Goal: Transaction & Acquisition: Subscribe to service/newsletter

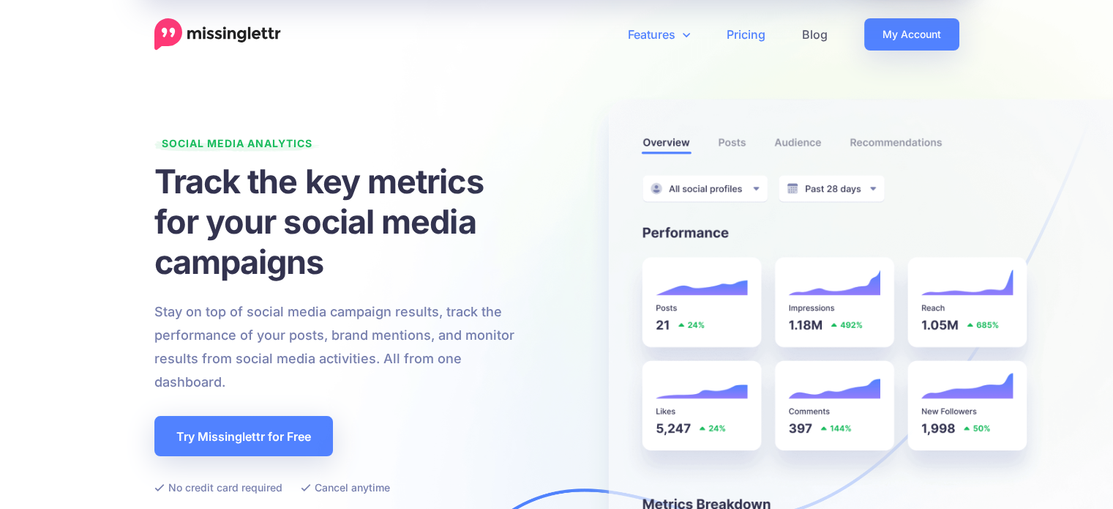
click at [756, 29] on link "Pricing" at bounding box center [745, 34] width 75 height 32
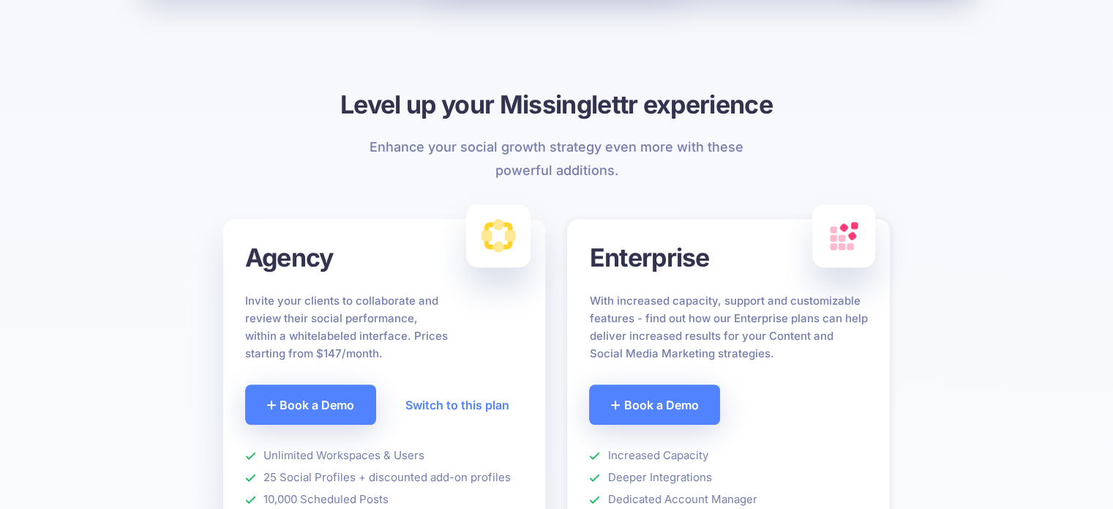
scroll to position [1089, 0]
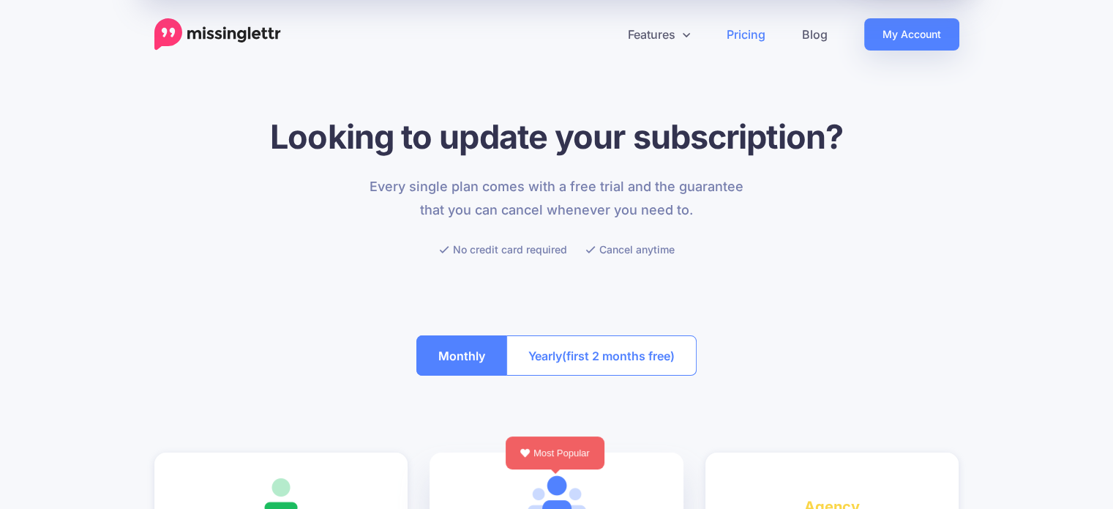
click at [650, 356] on span "(first 2 months free)" at bounding box center [618, 355] width 113 height 23
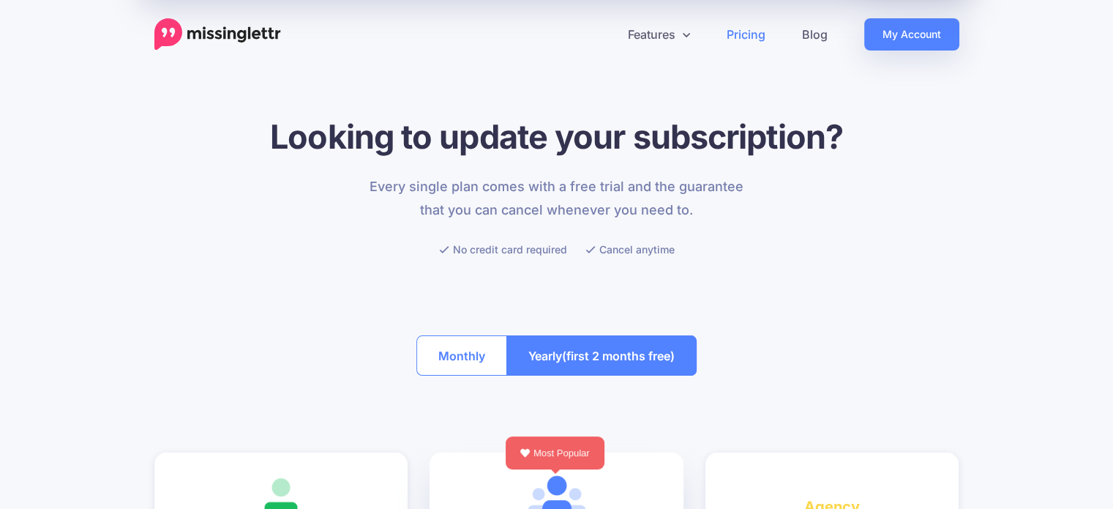
drag, startPoint x: 460, startPoint y: 363, endPoint x: 477, endPoint y: 353, distance: 20.0
click at [460, 362] on button "Monthly" at bounding box center [461, 355] width 91 height 40
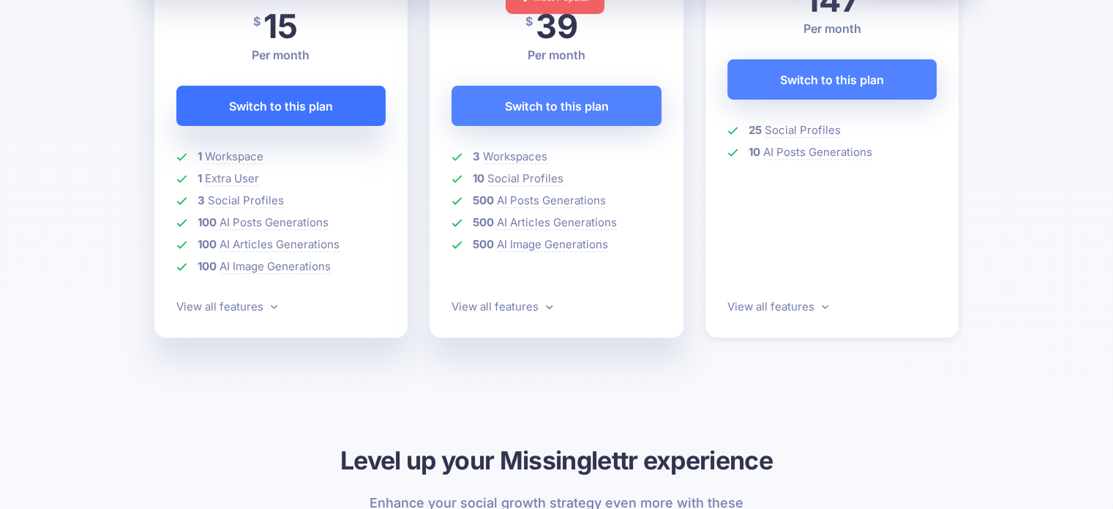
scroll to position [585, 0]
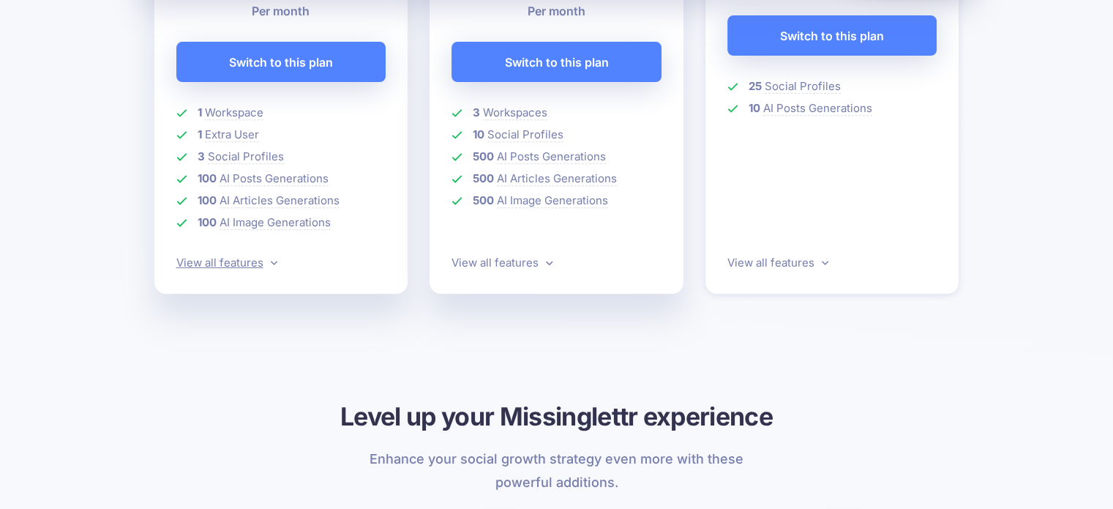
click at [265, 257] on link "View all features" at bounding box center [226, 262] width 101 height 14
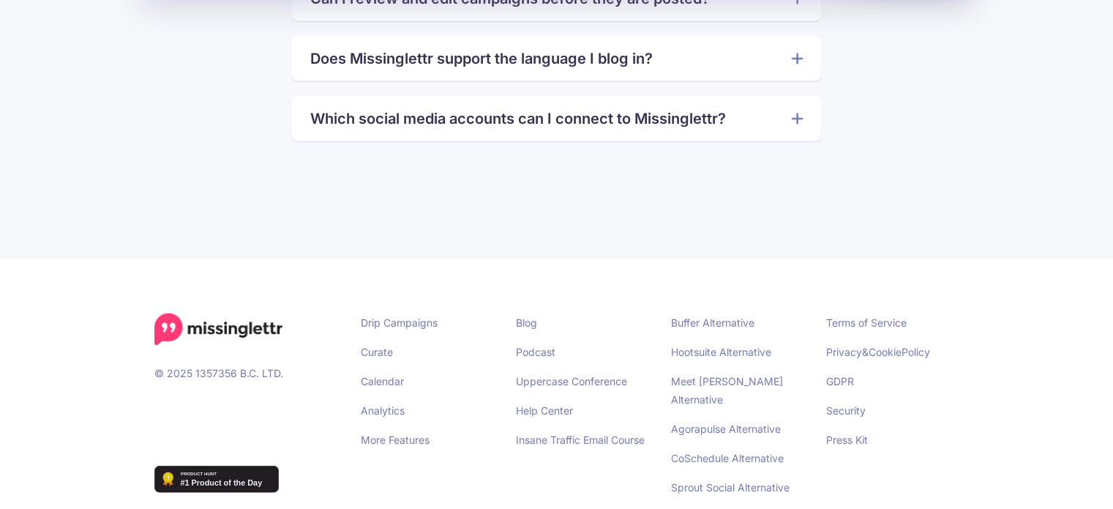
scroll to position [3577, 0]
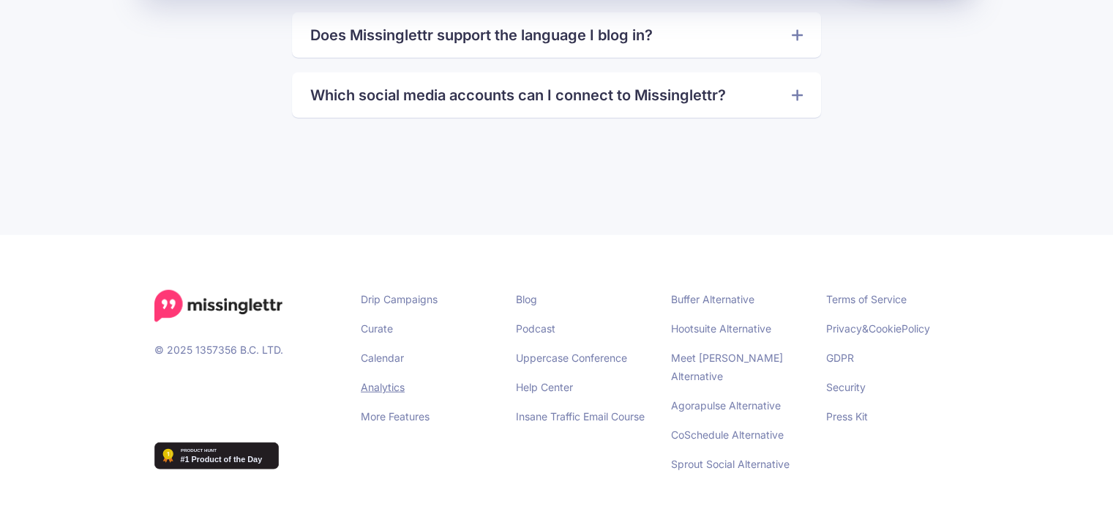
click at [403, 386] on link "Analytics" at bounding box center [383, 387] width 44 height 12
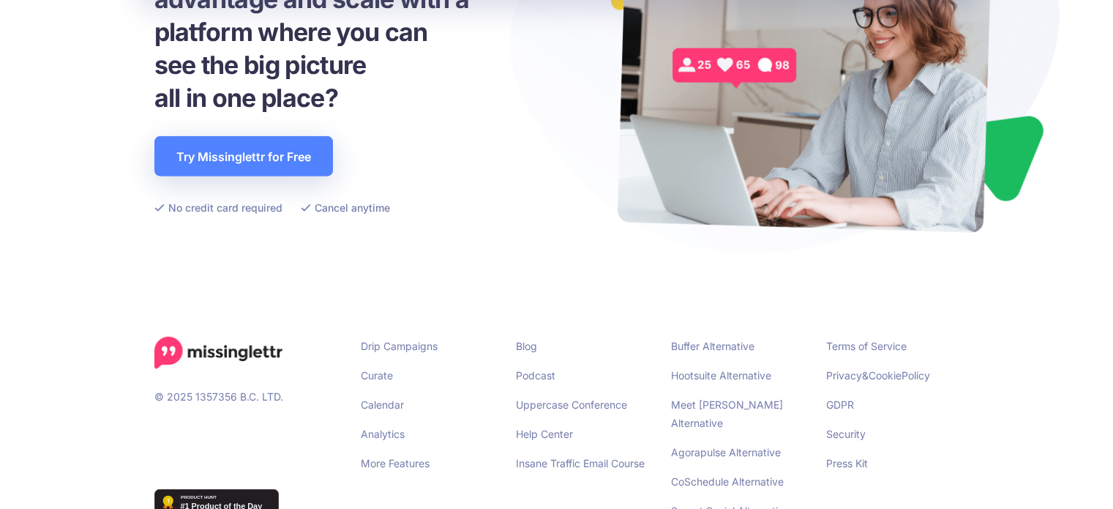
scroll to position [3605, 0]
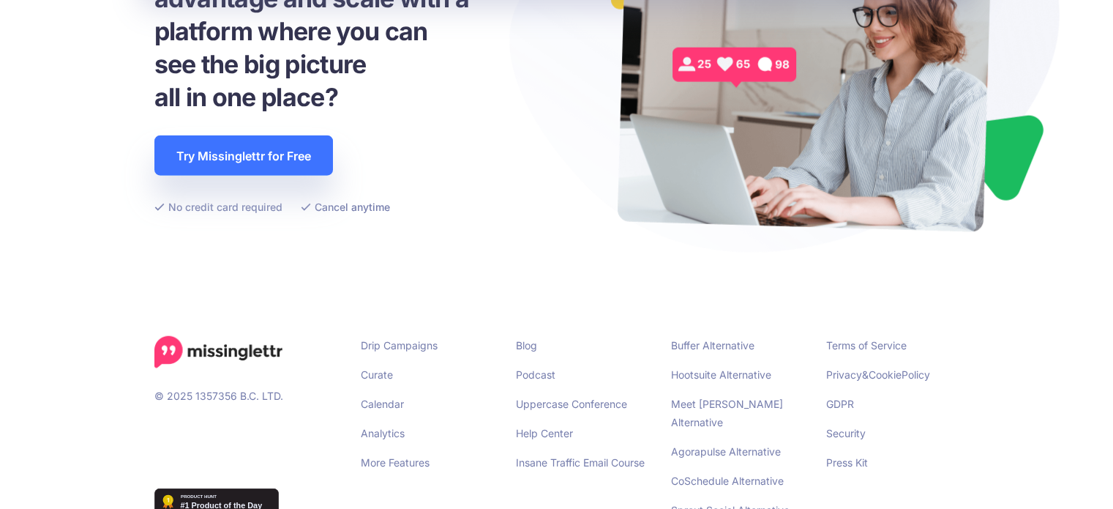
click at [291, 135] on link "Try Missinglettr for Free" at bounding box center [243, 155] width 179 height 40
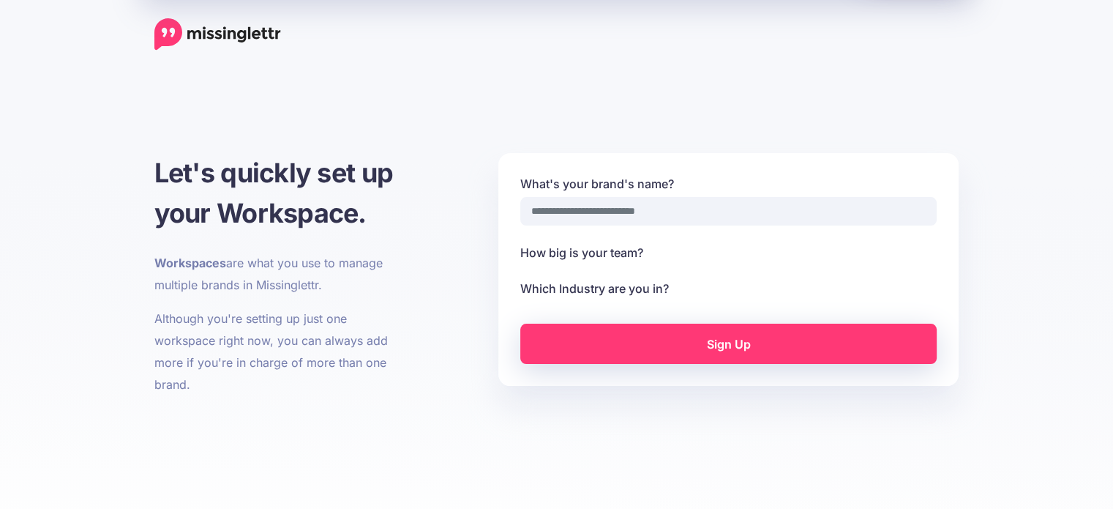
select select
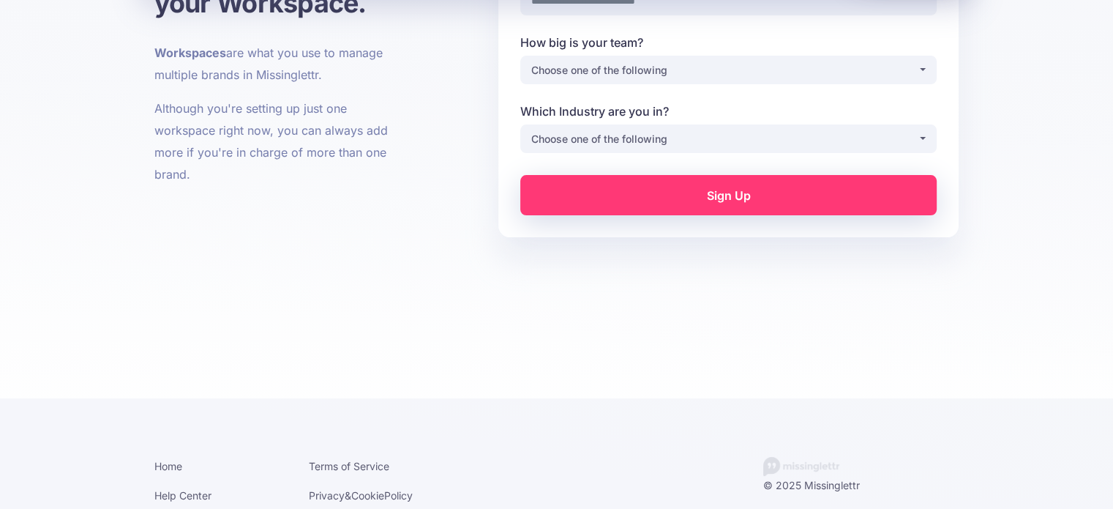
scroll to position [220, 0]
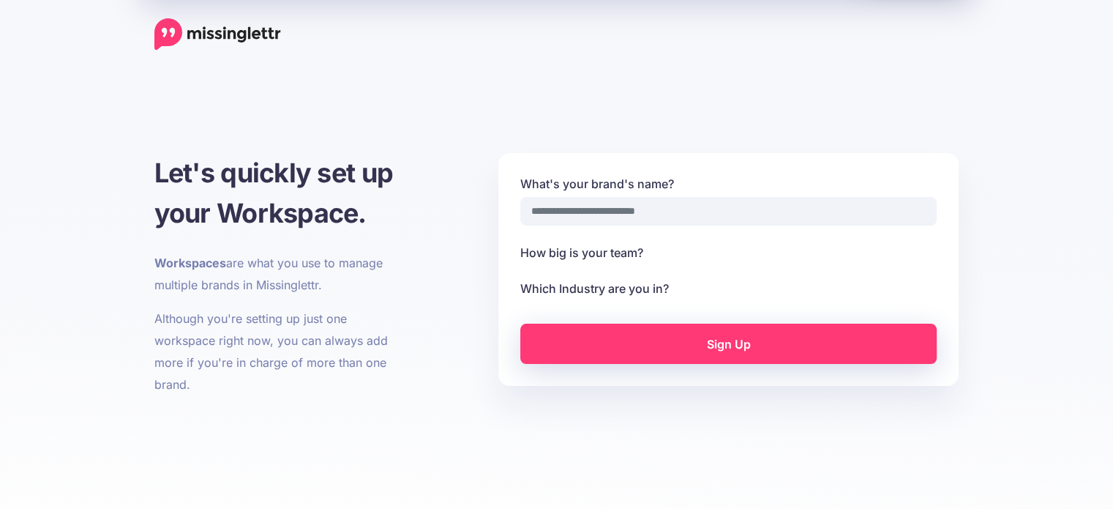
select select
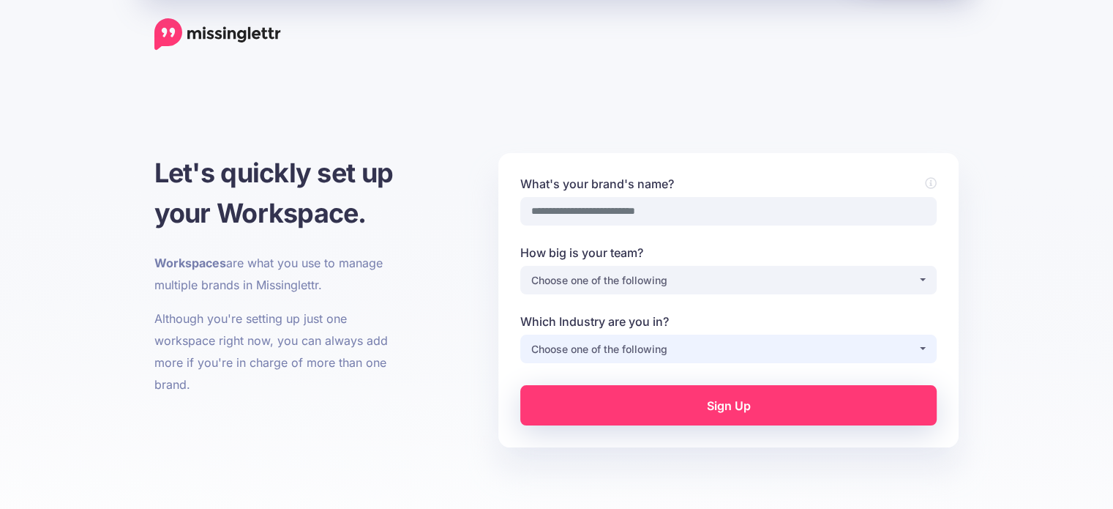
click at [787, 361] on button "Choose one of the following" at bounding box center [728, 348] width 416 height 29
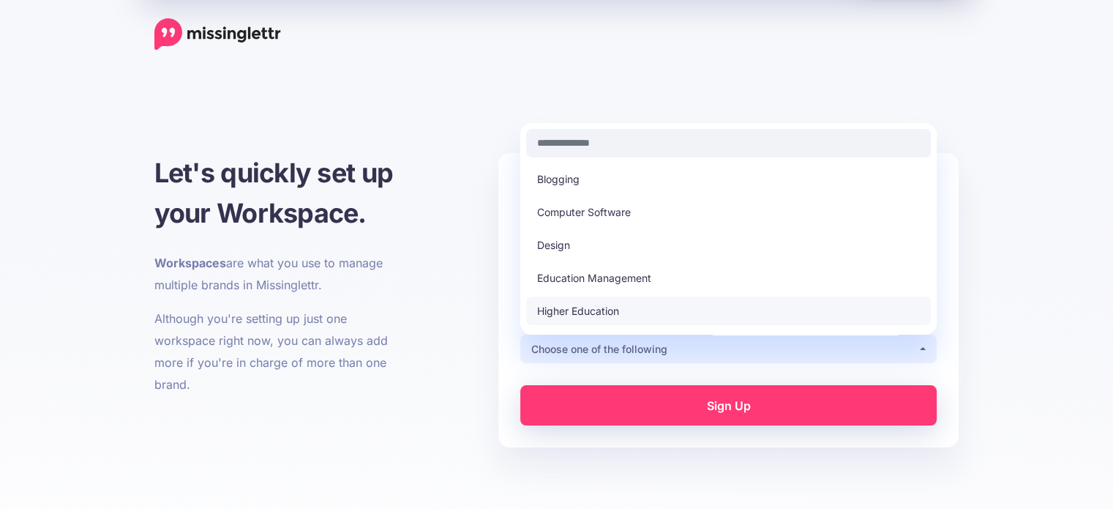
click at [726, 302] on link "Higher Education" at bounding box center [728, 310] width 405 height 29
select select "**********"
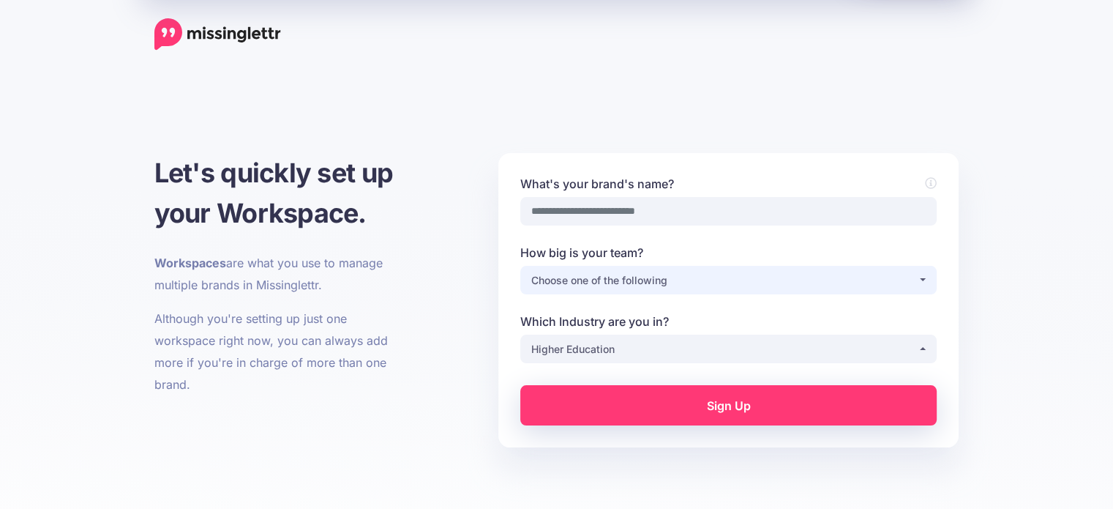
click at [723, 282] on div "Choose one of the following" at bounding box center [724, 280] width 386 height 18
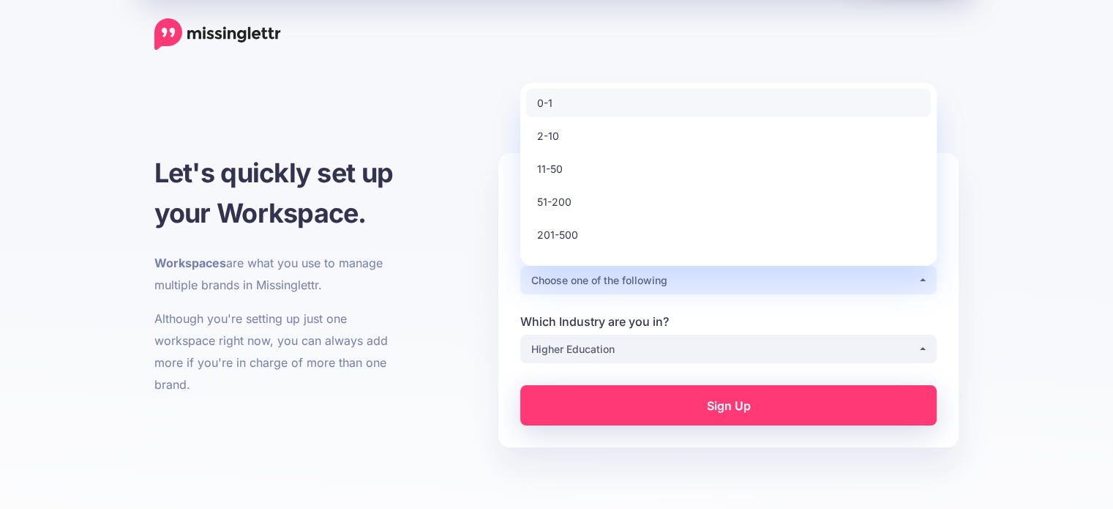
click at [704, 103] on link "0-1" at bounding box center [728, 103] width 405 height 29
select select "*"
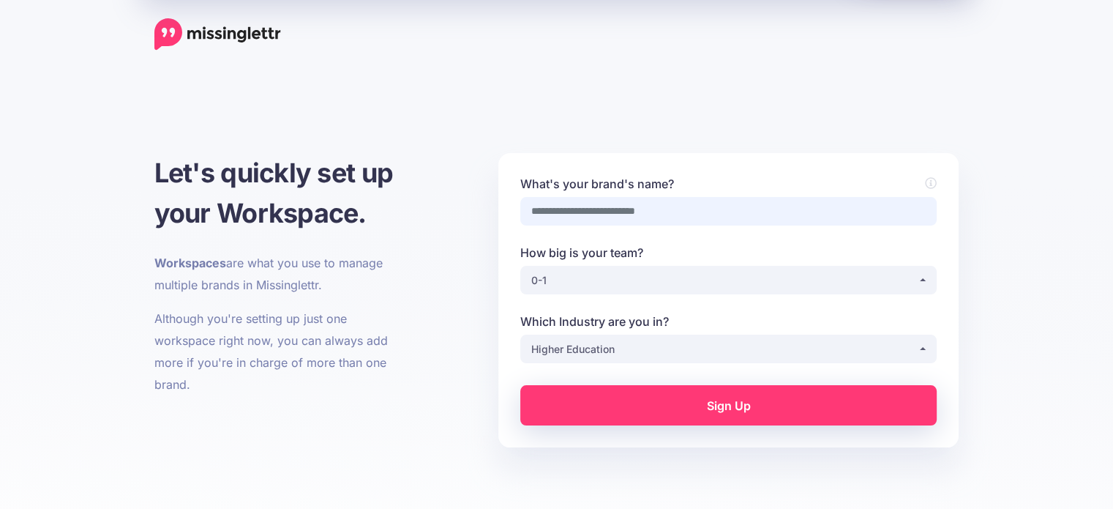
click at [725, 212] on input "What's your brand's name?" at bounding box center [728, 211] width 416 height 29
type input "****"
click at [790, 403] on link "Sign Up" at bounding box center [728, 405] width 416 height 40
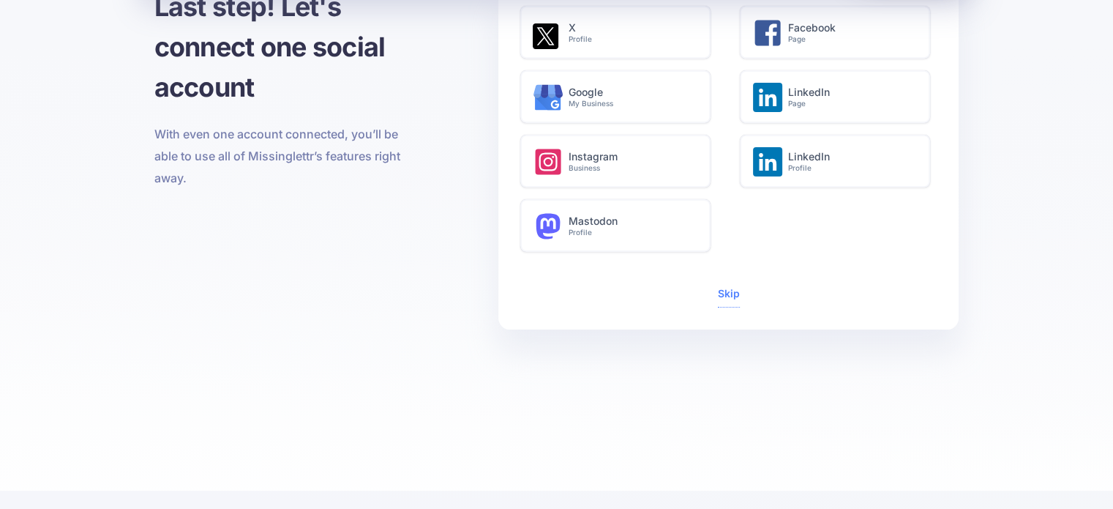
scroll to position [146, 0]
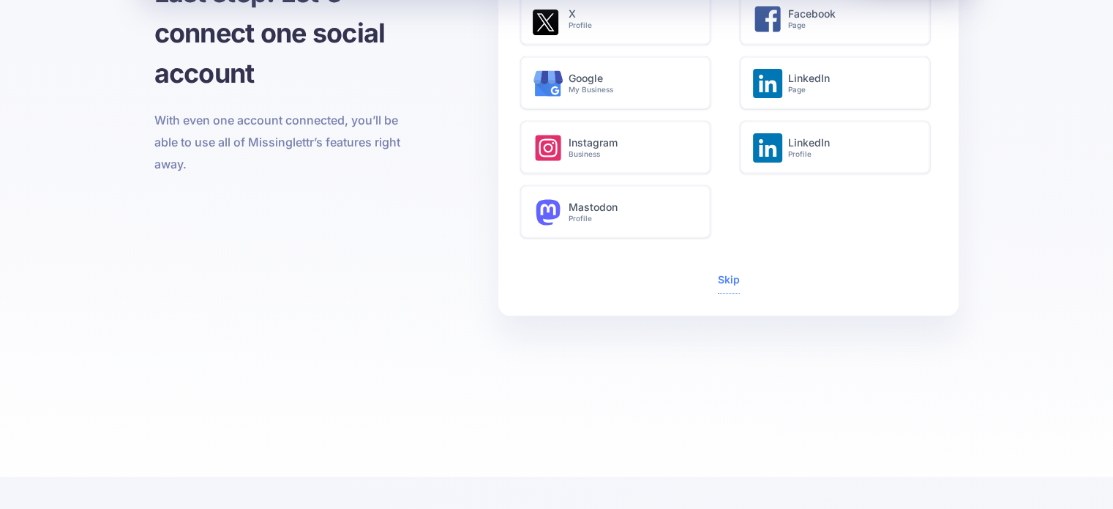
click at [727, 286] on span "Skip" at bounding box center [729, 281] width 22 height 26
click at [727, 271] on span "Skip" at bounding box center [729, 281] width 22 height 26
click at [727, 277] on link "Skip" at bounding box center [729, 279] width 22 height 12
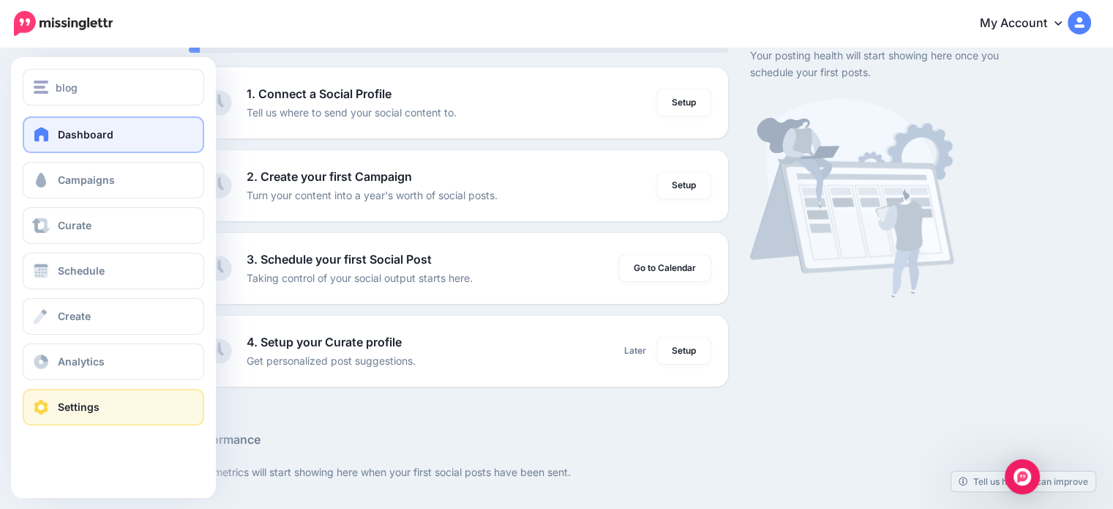
scroll to position [146, 0]
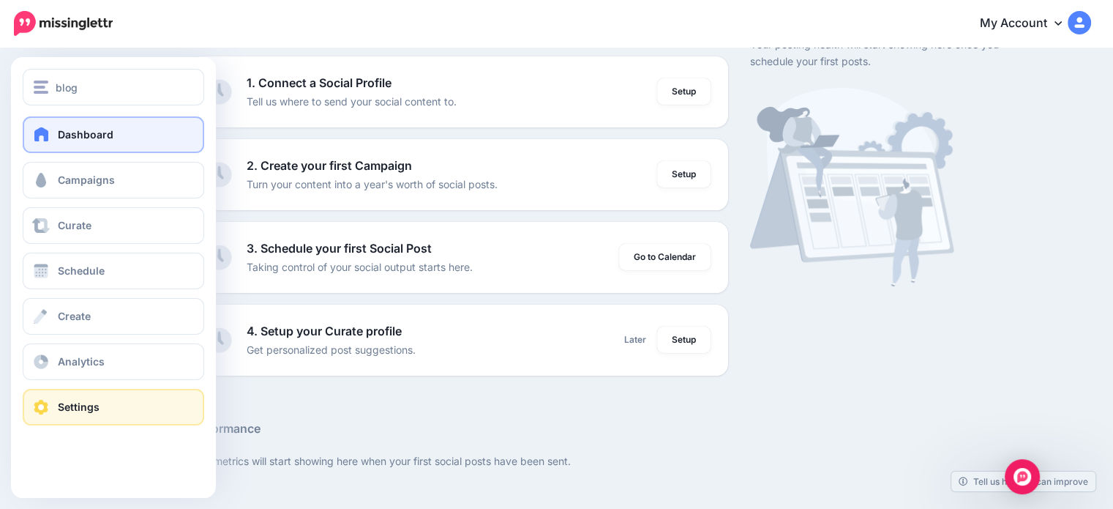
click at [69, 408] on span "Settings" at bounding box center [79, 406] width 42 height 12
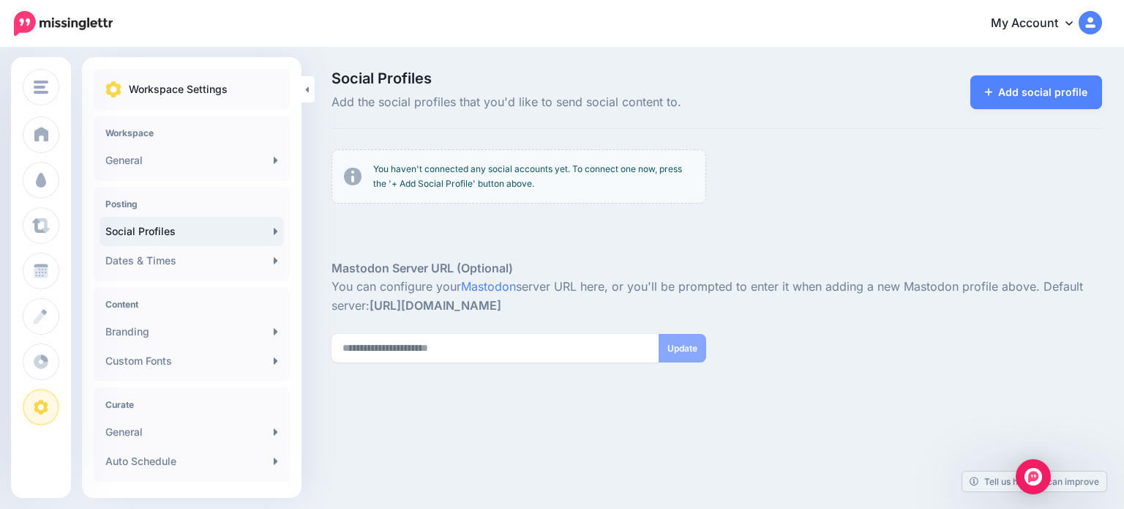
click at [1084, 28] on img at bounding box center [1090, 22] width 23 height 23
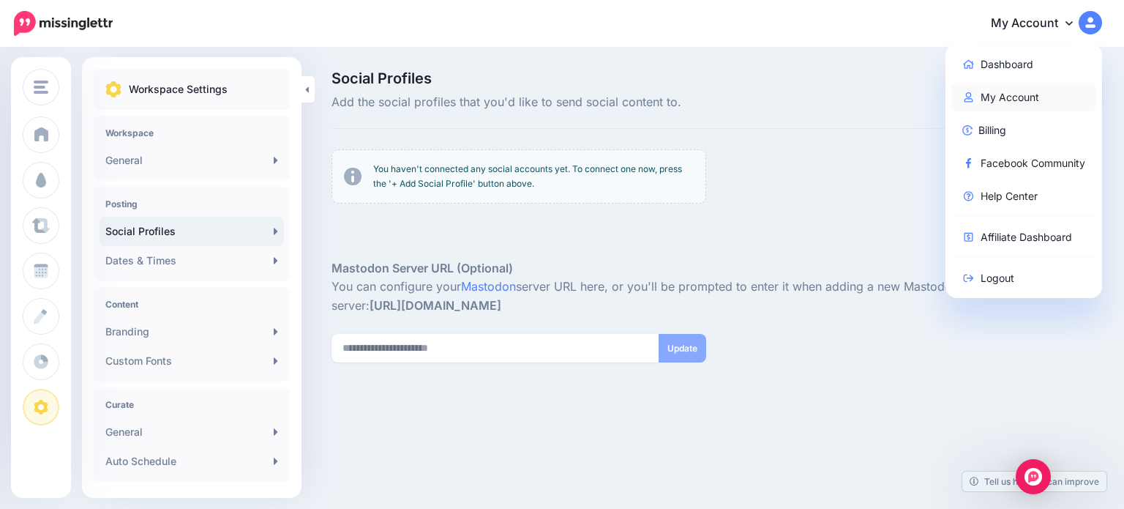
click at [1028, 92] on link "My Account" at bounding box center [1024, 97] width 146 height 29
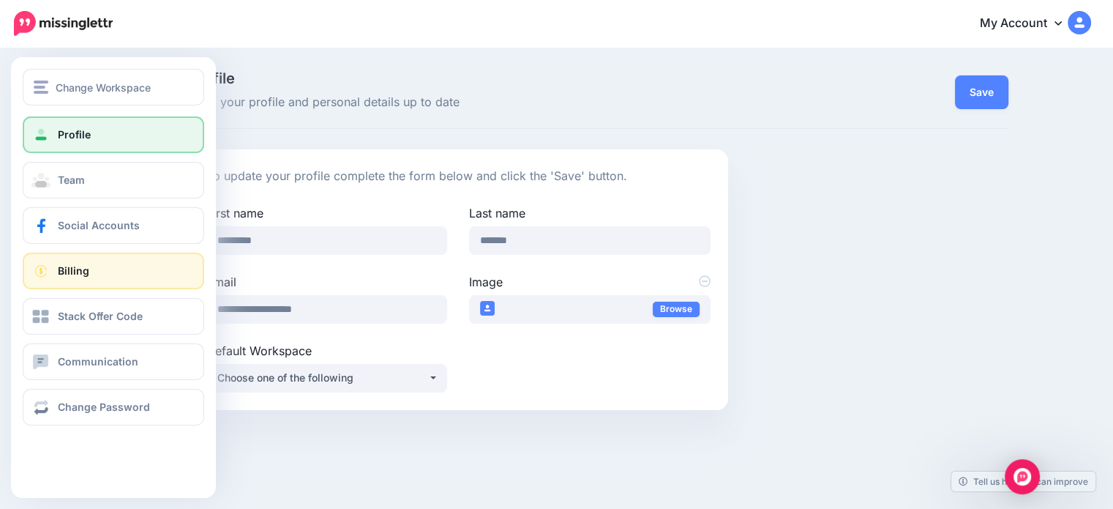
click at [110, 285] on link "Billing" at bounding box center [113, 270] width 181 height 37
